Goal: Communication & Community: Ask a question

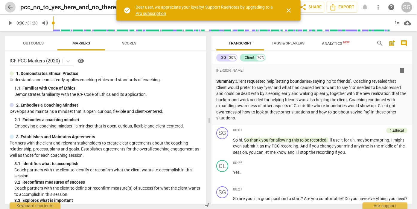
click at [8, 6] on span "arrow_back" at bounding box center [10, 7] width 7 height 7
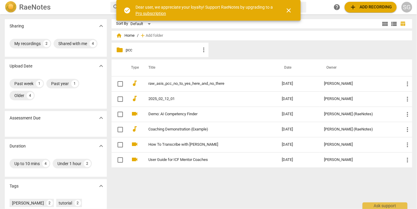
click at [289, 13] on span "close" at bounding box center [288, 10] width 7 height 7
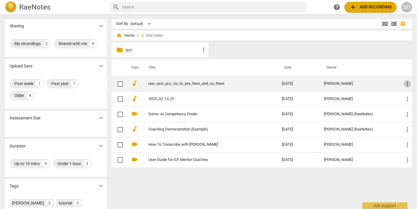
click at [408, 84] on span "more_vert" at bounding box center [407, 83] width 7 height 7
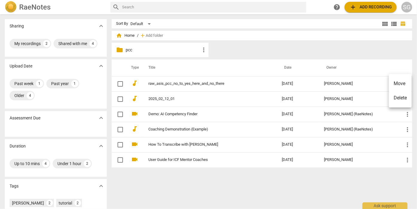
click at [380, 56] on div at bounding box center [208, 104] width 417 height 209
click at [133, 48] on p "pcc" at bounding box center [163, 50] width 74 height 6
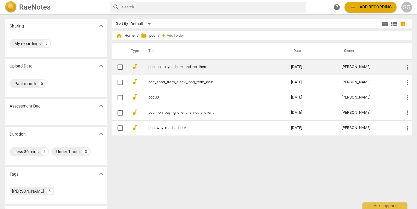
click at [171, 68] on link "pcc_no_to_yes_here_and_no_there" at bounding box center [209, 67] width 121 height 4
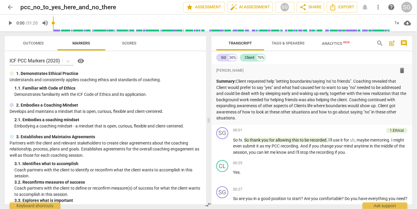
click at [379, 6] on span "more_vert" at bounding box center [378, 7] width 7 height 7
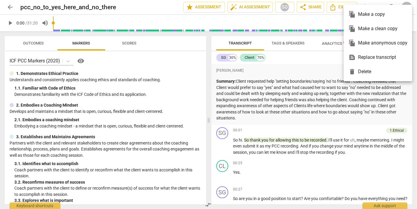
click at [383, 206] on div at bounding box center [208, 104] width 417 height 209
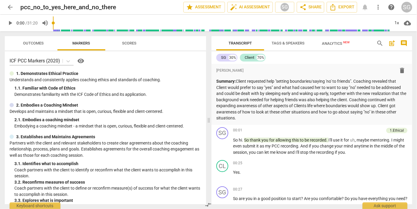
click at [384, 206] on div "Ask support" at bounding box center [385, 206] width 45 height 7
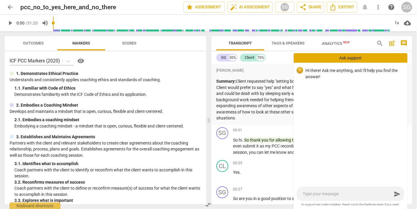
click at [340, 196] on textarea at bounding box center [347, 195] width 89 height 6
type textarea "H"
type textarea "Ho"
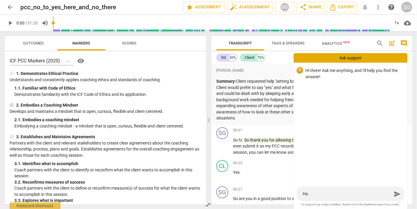
type textarea "How"
type textarea "How c"
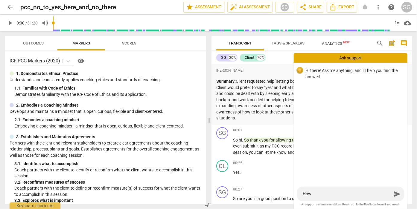
type textarea "How c"
type textarea "How ca"
type textarea "How can"
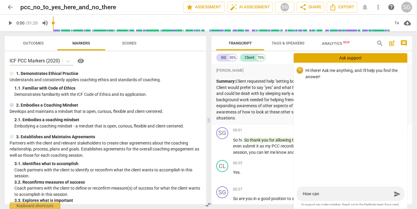
type textarea "How can"
type textarea "How ca"
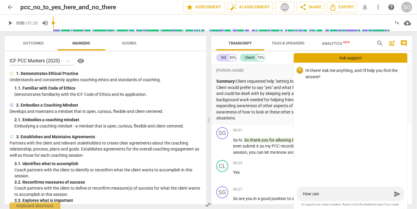
type textarea "How ca"
type textarea "How c"
type textarea "How"
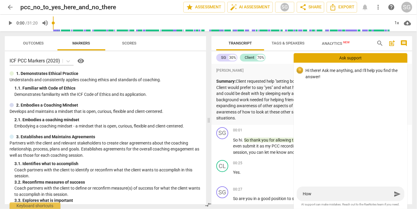
type textarea "How"
type textarea "Ho"
type textarea "H"
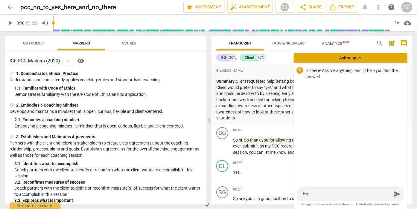
type textarea "H"
type textarea "Ho"
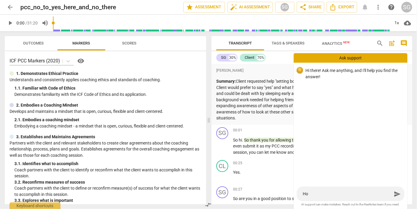
type textarea "How"
type textarea "How c"
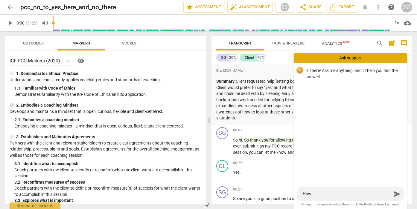
type textarea "How c"
type textarea "How ca"
type textarea "How can"
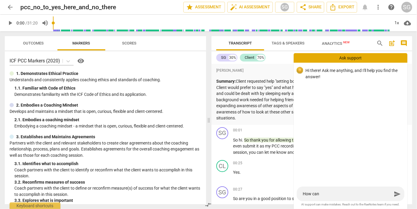
type textarea "How can"
type textarea "How can I"
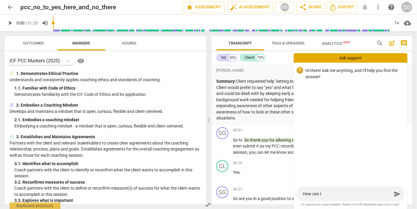
type textarea "How can I"
type textarea "How can I r"
type textarea "How can I re"
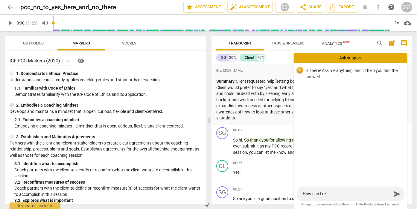
type textarea "How can I rem"
type textarea "How can I remo"
type textarea "How can I remov"
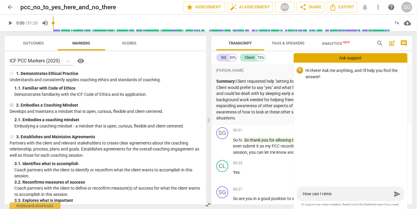
type textarea "How can I remov"
type textarea "How can I remove"
type textarea "How can I remov"
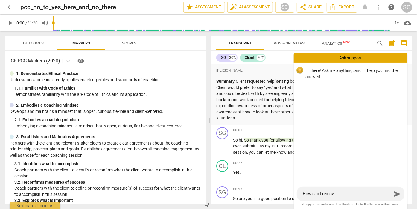
type textarea "How can I remo"
type textarea "How can I rem"
type textarea "How can I re"
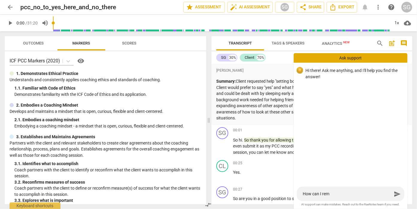
type textarea "How can I re"
type textarea "How can I r"
type textarea "How can I"
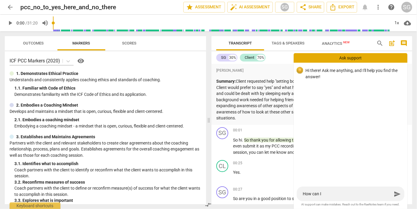
type textarea "How can I"
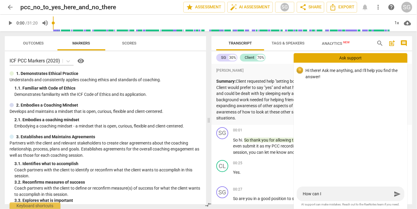
type textarea "How can I"
type textarea "How can"
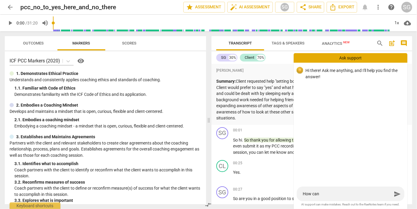
type textarea "How ca"
type textarea "How c"
type textarea "How"
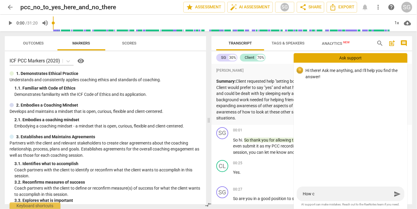
type textarea "How"
type textarea "Ho"
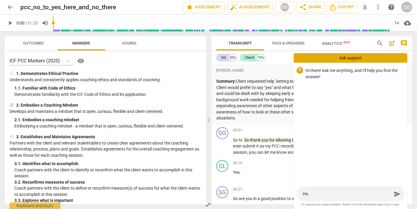
type textarea "H"
type textarea "Ho"
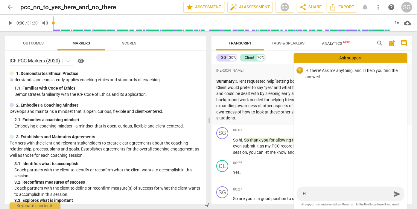
type textarea "Ho"
type textarea "How"
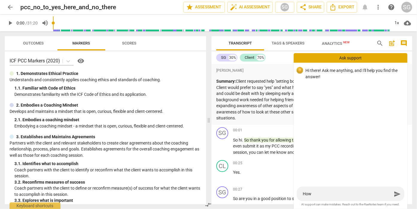
type textarea "How t"
type textarea "How to"
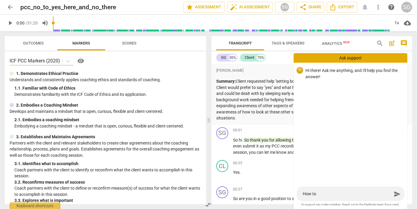
type textarea "How to"
type textarea "How to m"
type textarea "How to ma"
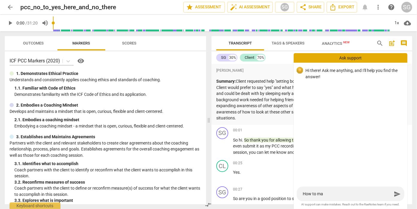
type textarea "How to mak"
type textarea "How to make"
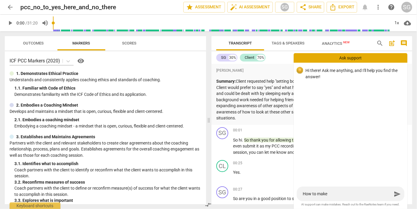
type textarea "How to make"
type textarea "How to make e"
type textarea "How to make es"
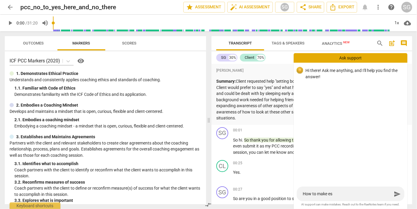
type textarea "How to make e"
type textarea "How to make"
type textarea "How to make s"
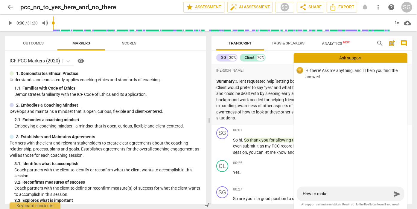
type textarea "How to make s"
type textarea "How to make su"
type textarea "How to make sur"
type textarea "How to make sure"
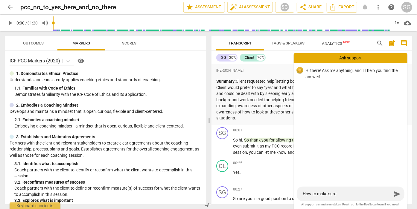
type textarea "How to make sure"
type textarea "How to make sure t"
type textarea "How to make sure th"
type textarea "How to make sure tha"
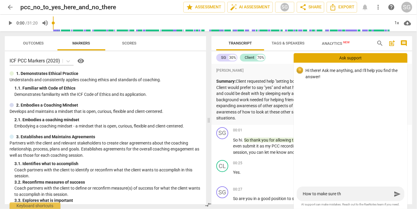
type textarea "How to make sure tha"
type textarea "How to make sure that"
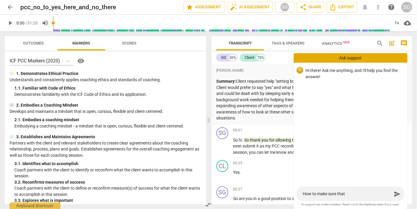
type textarea "How to make sure that n"
type textarea "How to make sure that no"
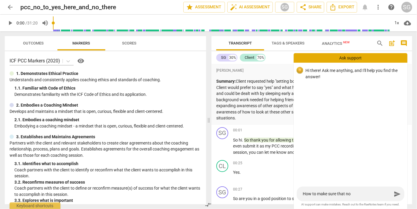
type textarea "How to make sure that no"
type textarea "How to make sure that non"
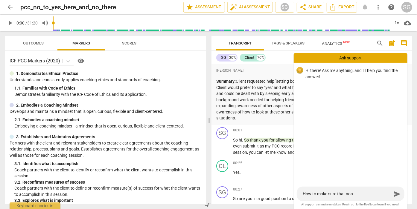
type textarea "How to make sure that none"
type textarea "How to make sure that none o"
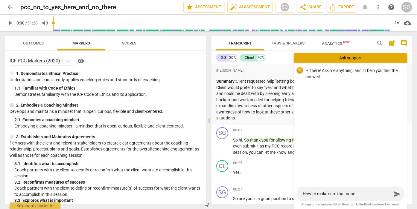
type textarea "How to make sure that none o"
type textarea "How to make sure that none of"
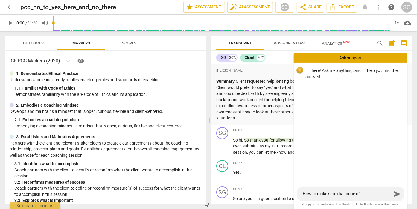
type textarea "How to make sure that none of m"
type textarea "How to make sure that none of my"
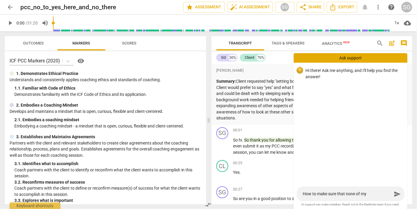
type textarea "How to make sure that none of my"
type textarea "How to make sure that none of my m"
type textarea "How to make sure that none of my ma"
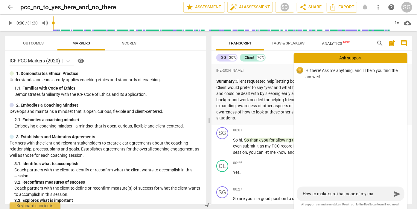
type textarea "How to make sure that none of my m"
type textarea "How to make sure that none of my"
type textarea "How to make sure that none of my m"
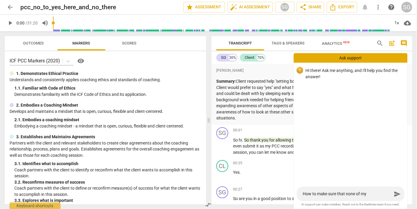
type textarea "How to make sure that none of my m"
type textarea "How to make sure that none of my ma"
type textarea "How to make sure that none of my mat"
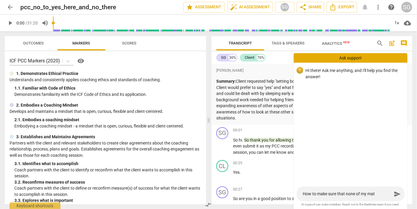
type textarea "How to make sure that none of my mate"
type textarea "How to make sure that none of my mater"
type textarea "How to make sure that none of my materi"
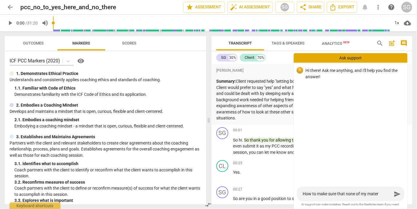
type textarea "How to make sure that none of my materi"
type textarea "How to make sure that none of my materia"
type textarea "How to make sure that none of my material"
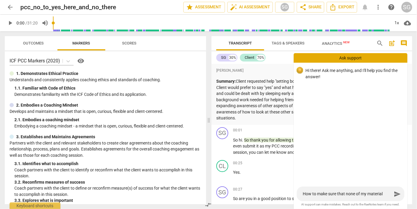
type textarea "How to make sure that none of my material"
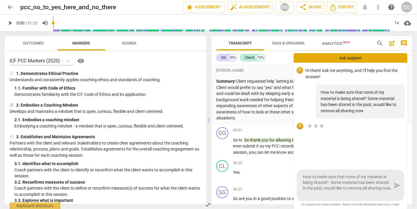
click at [336, 190] on textarea "How to make sure that none of my material is being shared? Some material has be…" at bounding box center [347, 185] width 89 height 23
click at [399, 186] on div "How to make sure that none of my material is being shared? Some material has be…" at bounding box center [351, 186] width 108 height 32
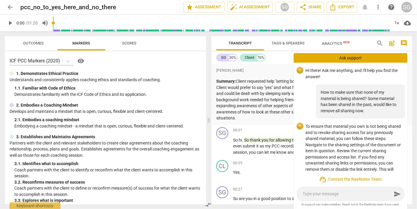
scroll to position [16, 0]
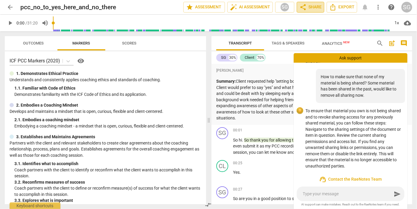
click at [313, 12] on button "share Share" at bounding box center [311, 7] width 28 height 11
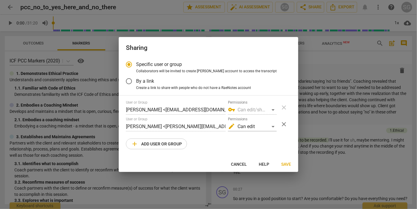
click at [285, 122] on span "close" at bounding box center [283, 124] width 7 height 7
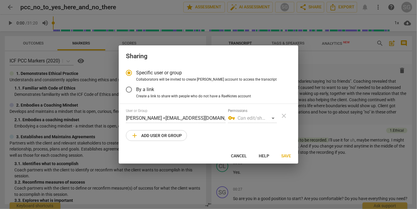
click at [283, 155] on span "Save" at bounding box center [286, 156] width 10 height 6
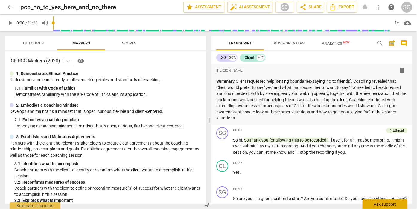
click at [391, 206] on div "Ask support" at bounding box center [385, 205] width 45 height 10
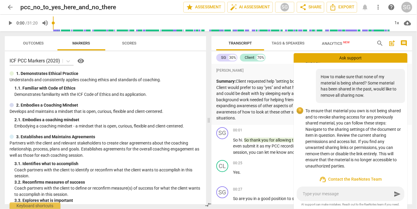
click at [338, 194] on textarea at bounding box center [347, 195] width 89 height 6
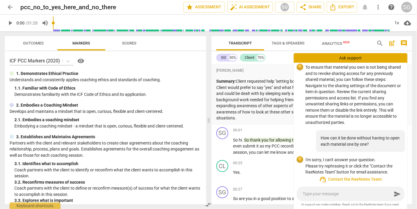
scroll to position [72, 0]
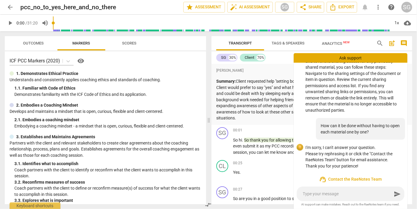
click at [12, 8] on span "arrow_back" at bounding box center [10, 7] width 7 height 7
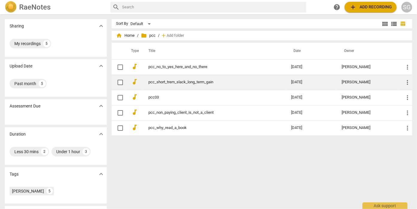
click at [161, 83] on link "pcc_short_trem_slack_long_term_gain" at bounding box center [209, 82] width 121 height 4
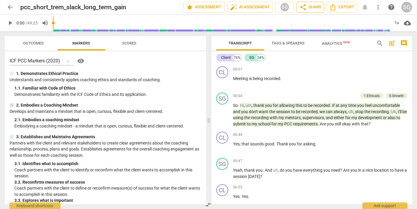
click at [316, 7] on span "share Share" at bounding box center [311, 7] width 22 height 7
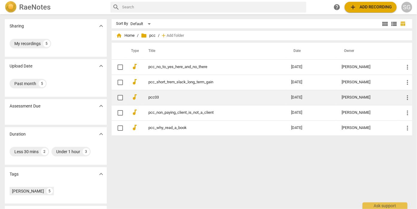
click at [155, 98] on link "pcc03" at bounding box center [209, 97] width 121 height 4
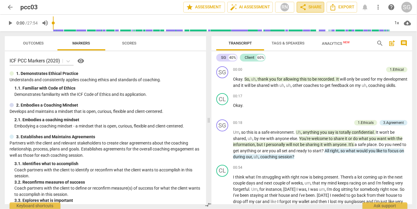
click at [309, 8] on span "share Share" at bounding box center [311, 7] width 22 height 7
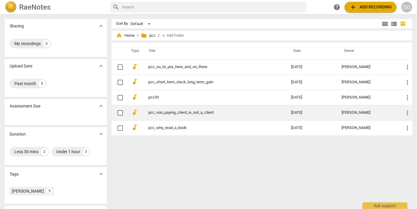
click at [167, 111] on link "pcc_non_paying_client_is_not_a_client" at bounding box center [209, 113] width 121 height 4
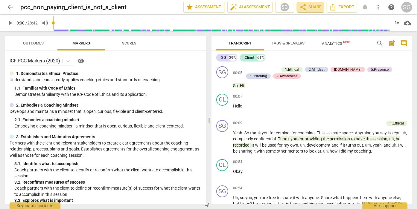
click at [310, 8] on span "share Share" at bounding box center [311, 7] width 22 height 7
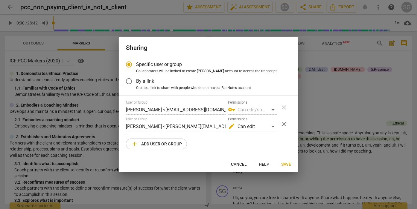
click at [287, 126] on span "close" at bounding box center [283, 124] width 7 height 7
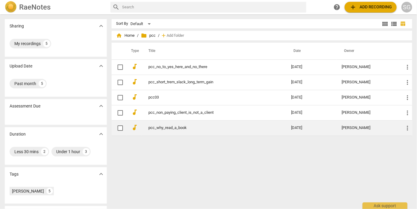
click at [178, 127] on link "pcc_why_read_a_book" at bounding box center [209, 128] width 121 height 4
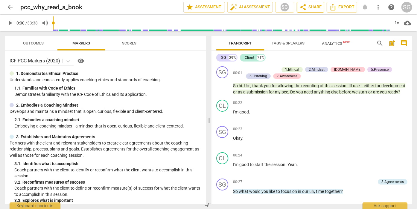
click at [316, 5] on span "share Share" at bounding box center [311, 7] width 22 height 7
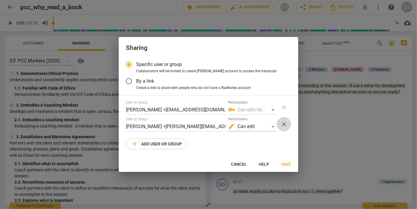
click at [286, 126] on span "close" at bounding box center [283, 124] width 7 height 7
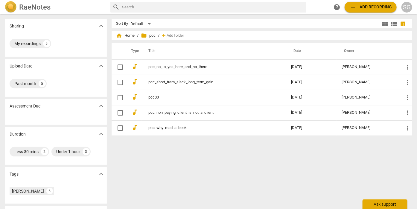
click at [384, 204] on div "Ask support" at bounding box center [385, 205] width 45 height 10
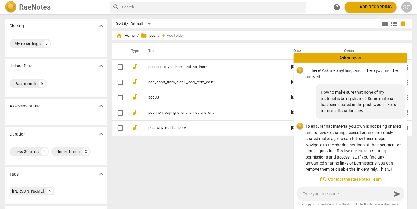
scroll to position [72, 0]
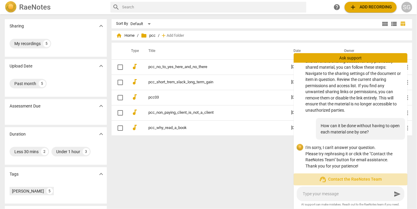
click at [353, 179] on span "support_agent Contact the RaeNotes Team" at bounding box center [351, 179] width 104 height 7
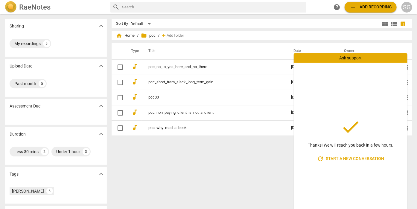
click at [240, 165] on div "Sort By Default view_module view_list table_chart home Home / folder pcc / add …" at bounding box center [265, 112] width 306 height 186
